Goal: Find contact information: Find contact information

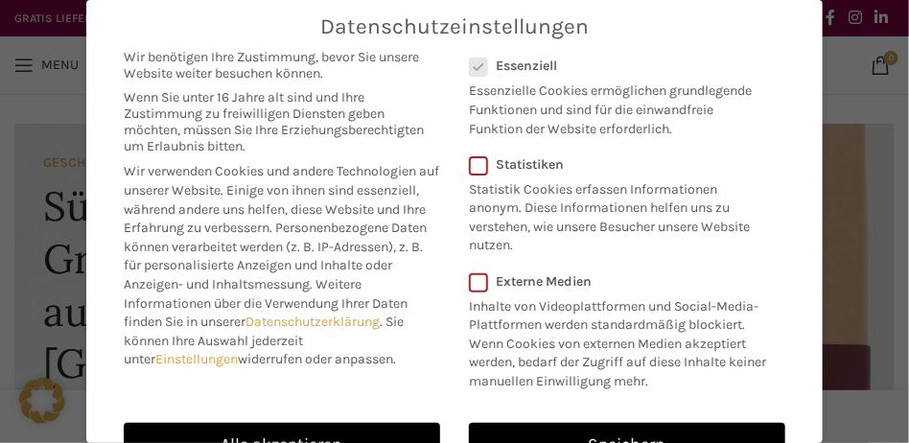
scroll to position [179, 0]
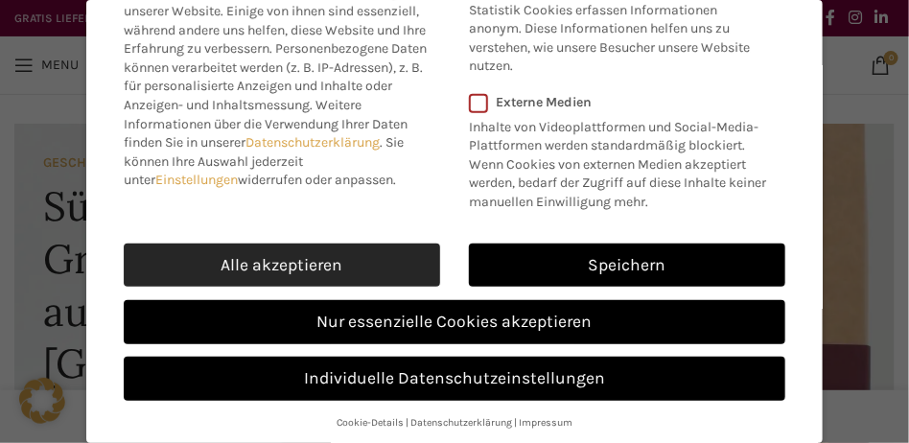
click at [338, 271] on link "Alle akzeptieren" at bounding box center [282, 266] width 316 height 44
checkbox input "true"
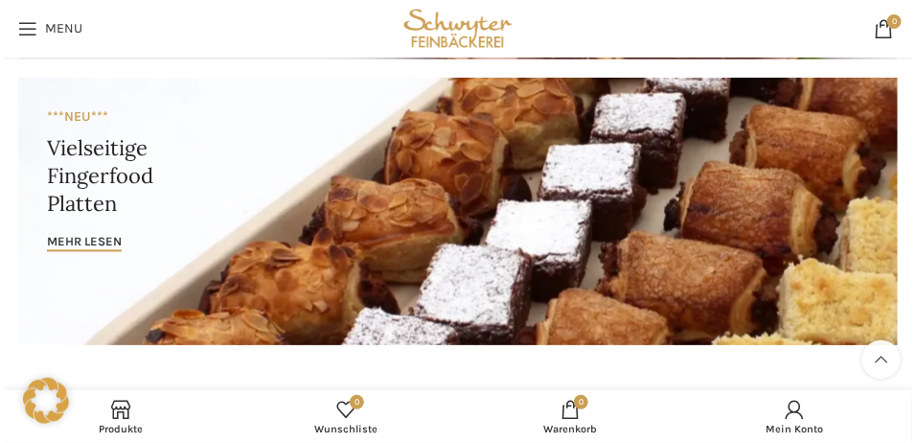
scroll to position [671, 0]
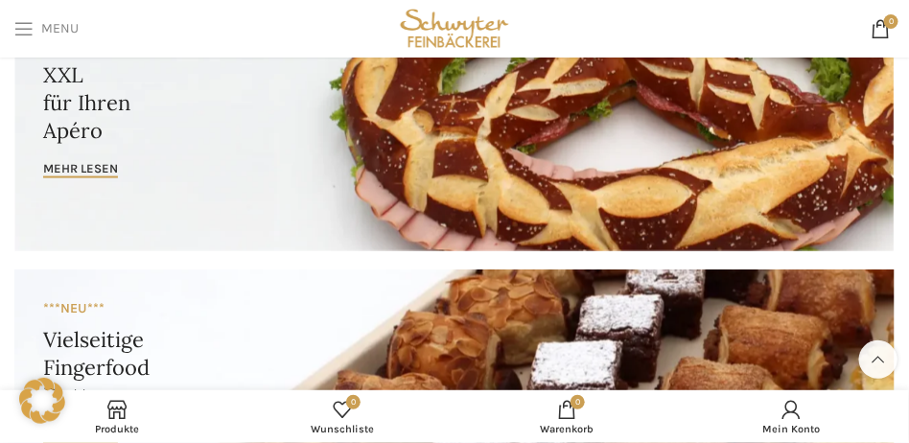
click at [27, 34] on span "Open mobile menu" at bounding box center [23, 28] width 19 height 19
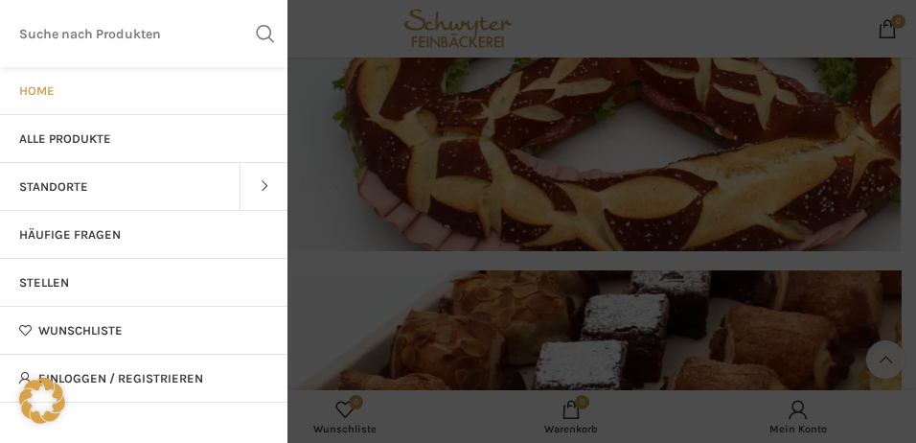
click at [267, 194] on span at bounding box center [264, 187] width 48 height 48
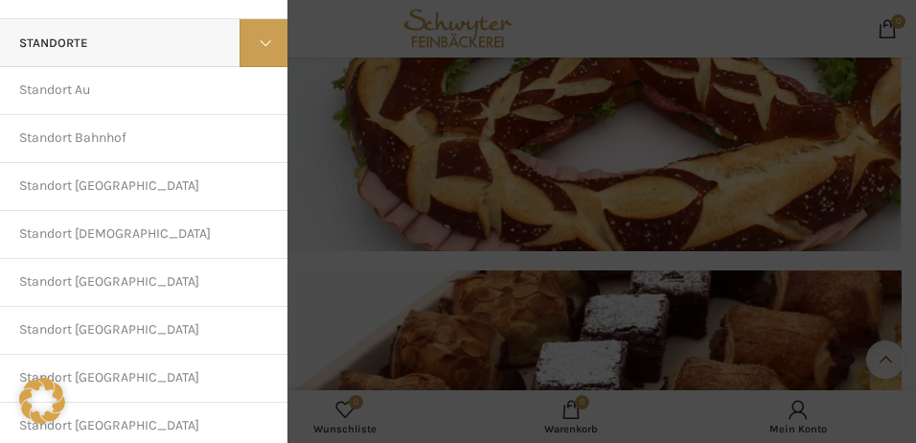
scroll to position [192, 0]
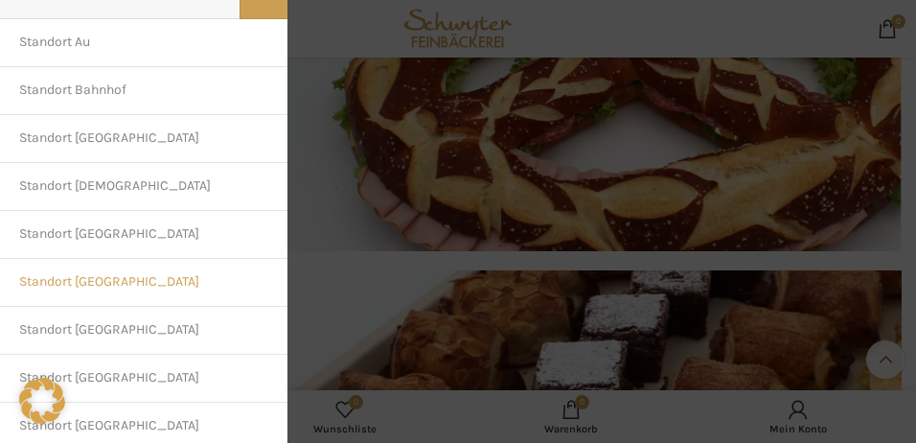
click at [118, 285] on link "Standort [GEOGRAPHIC_DATA]" at bounding box center [144, 283] width 288 height 48
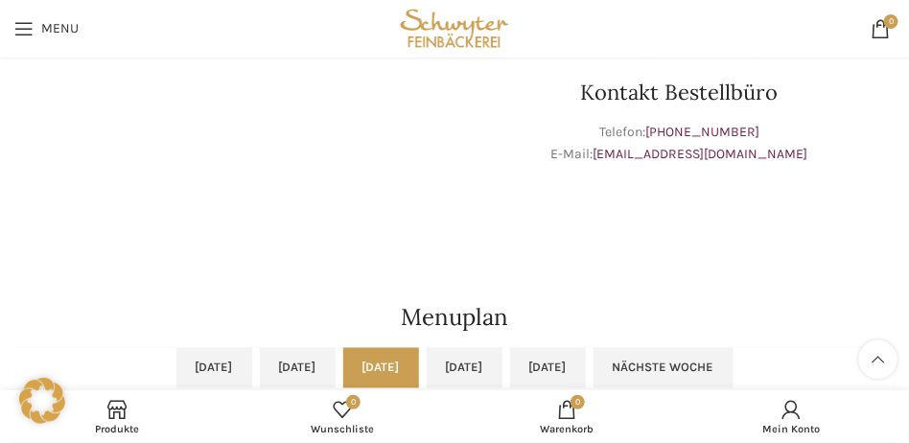
scroll to position [527, 0]
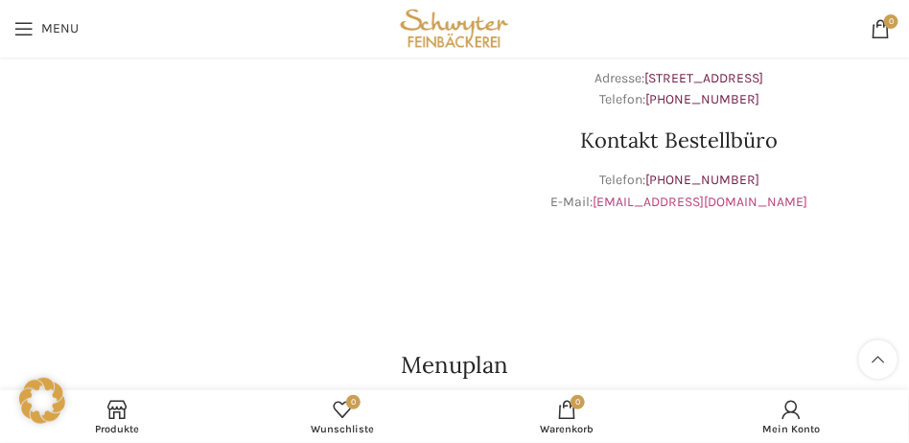
click at [709, 202] on link "[EMAIL_ADDRESS][DOMAIN_NAME]" at bounding box center [700, 202] width 215 height 16
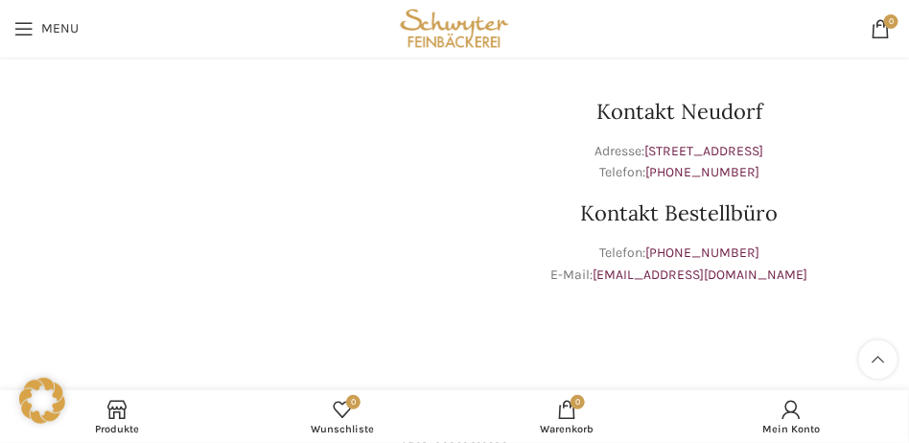
scroll to position [431, 0]
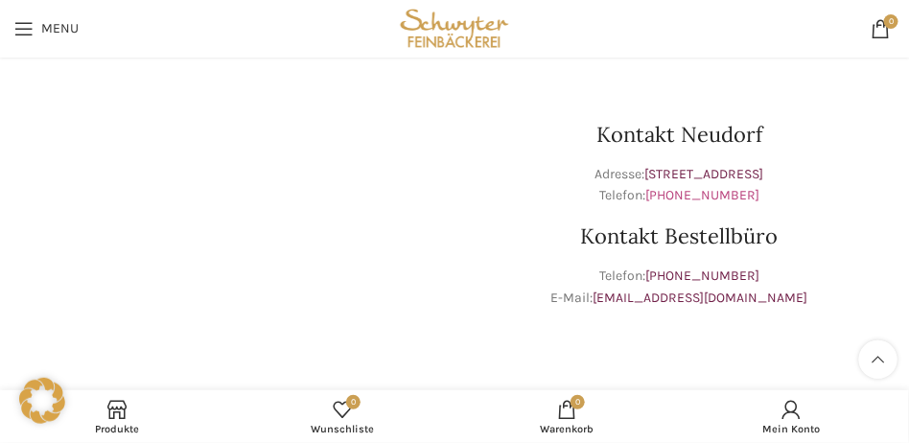
click at [713, 198] on link "+41 71 288 22 40" at bounding box center [702, 195] width 114 height 16
